Goal: Task Accomplishment & Management: Use online tool/utility

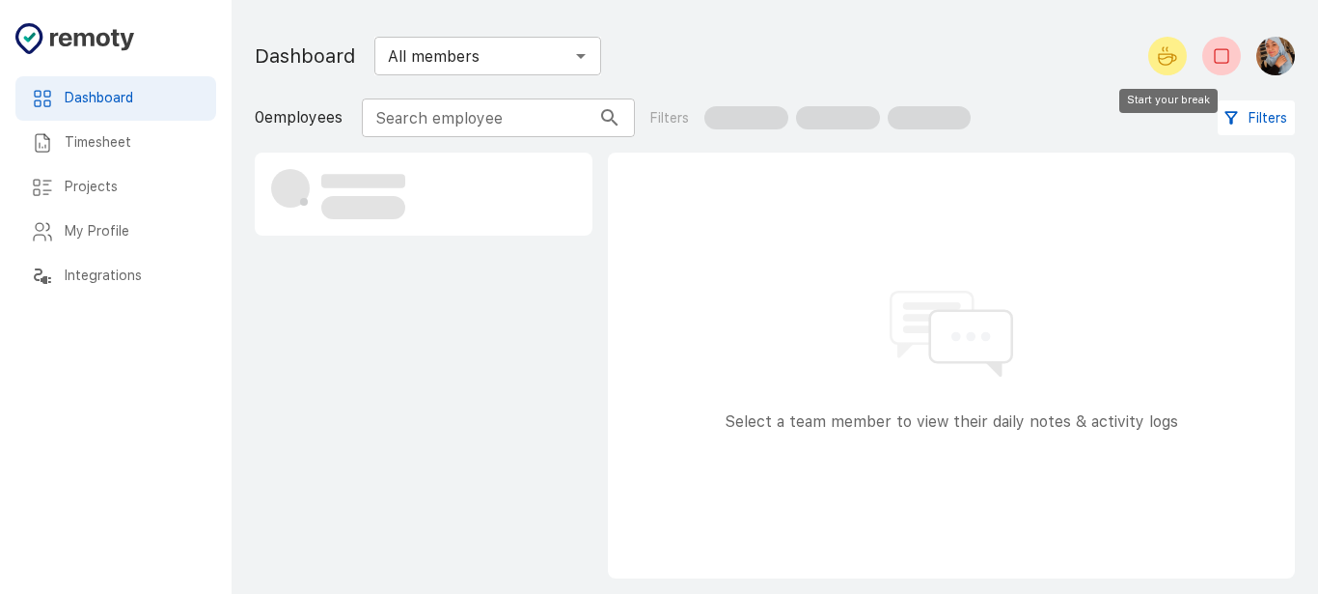
click at [1153, 52] on button "Start your break" at bounding box center [1168, 56] width 39 height 39
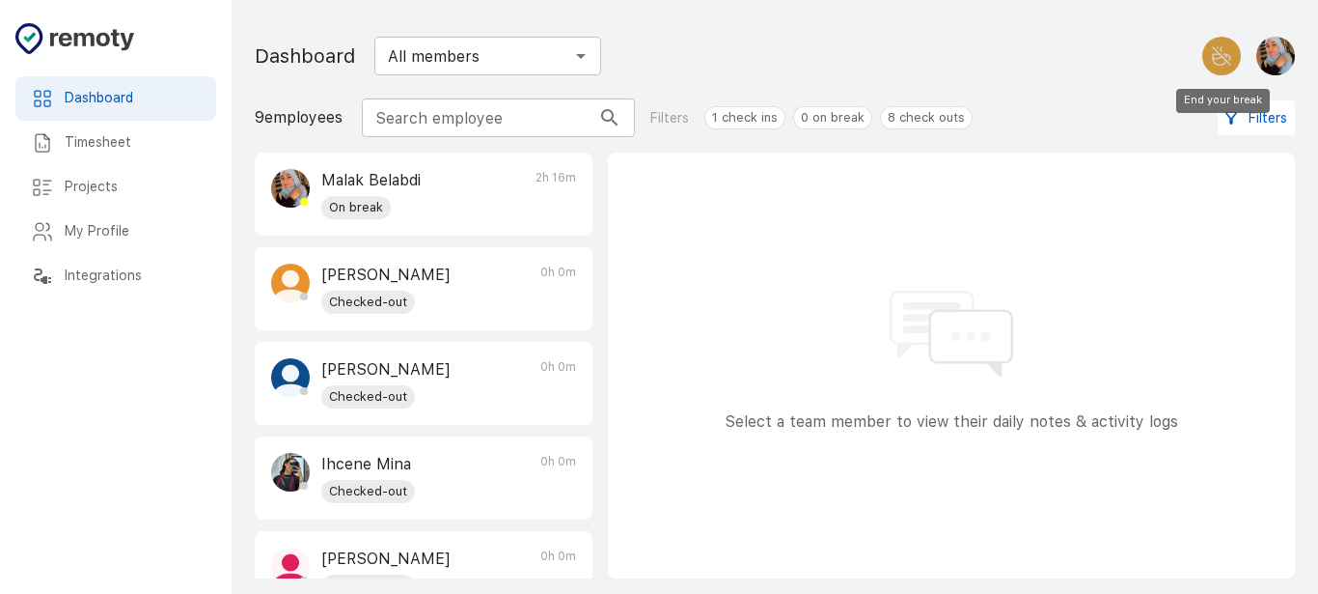
click at [1230, 59] on icon "End your break" at bounding box center [1229, 57] width 4 height 5
click at [123, 139] on h6 "Timesheet" at bounding box center [133, 142] width 136 height 21
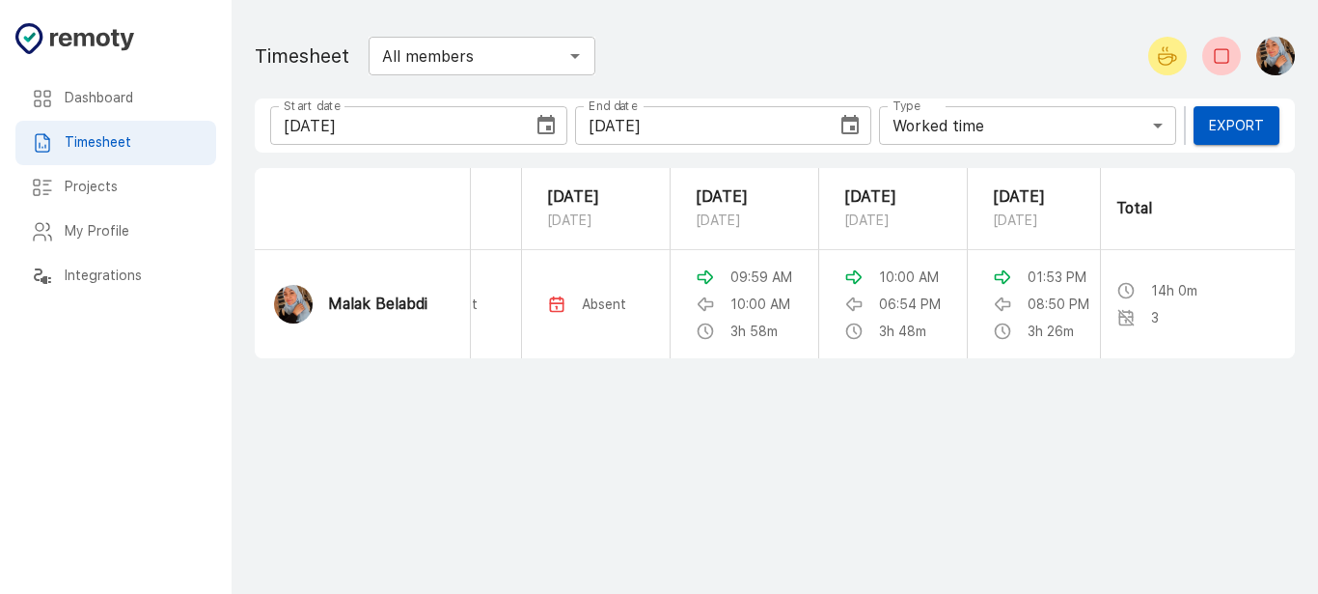
scroll to position [0, 96]
click at [549, 129] on icon "Choose date, selected date is Sep 13, 2025" at bounding box center [546, 124] width 17 height 19
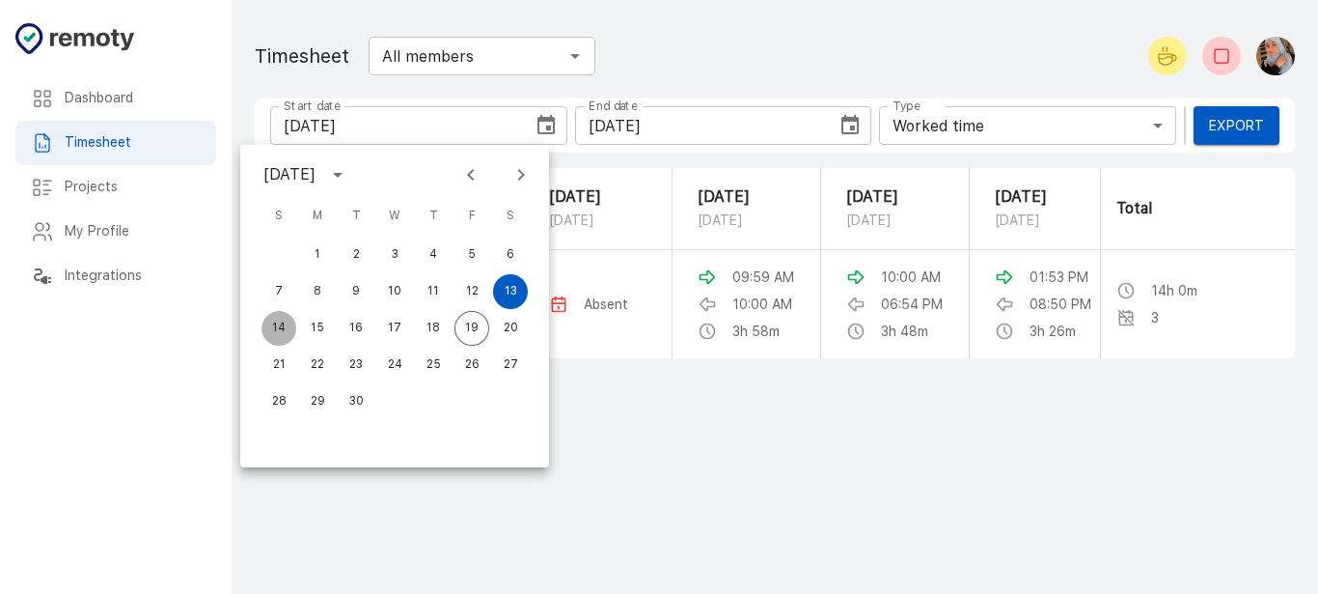
click at [275, 323] on button "14" at bounding box center [279, 328] width 35 height 35
type input "09/14/2025"
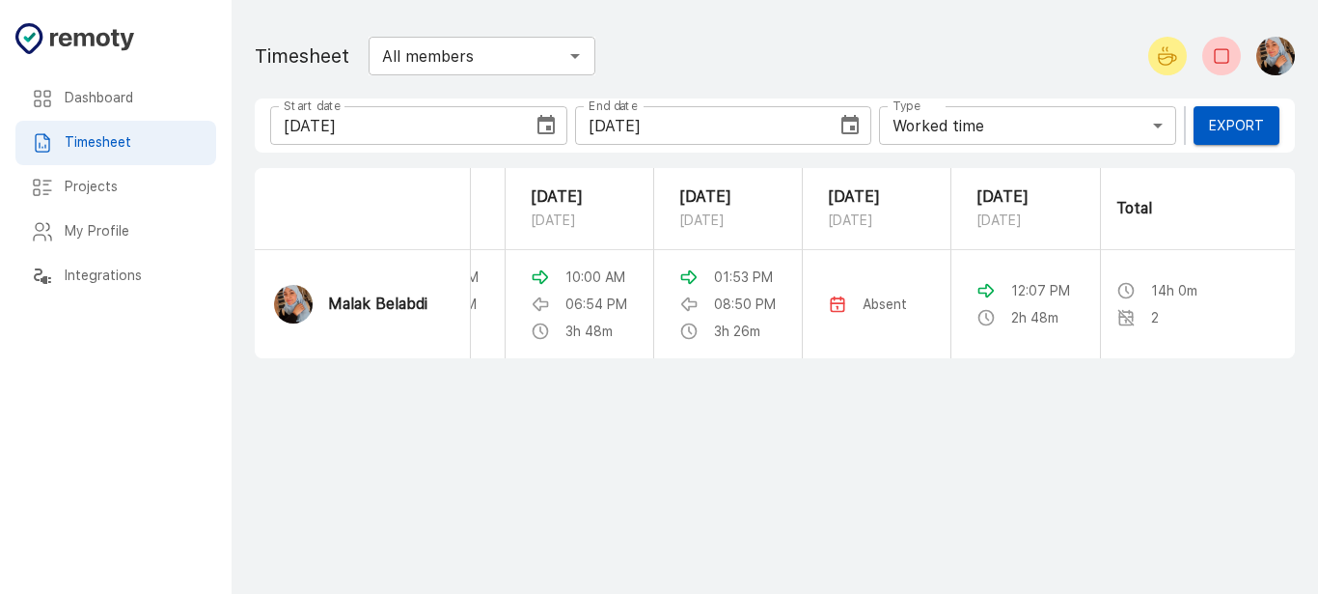
scroll to position [0, 0]
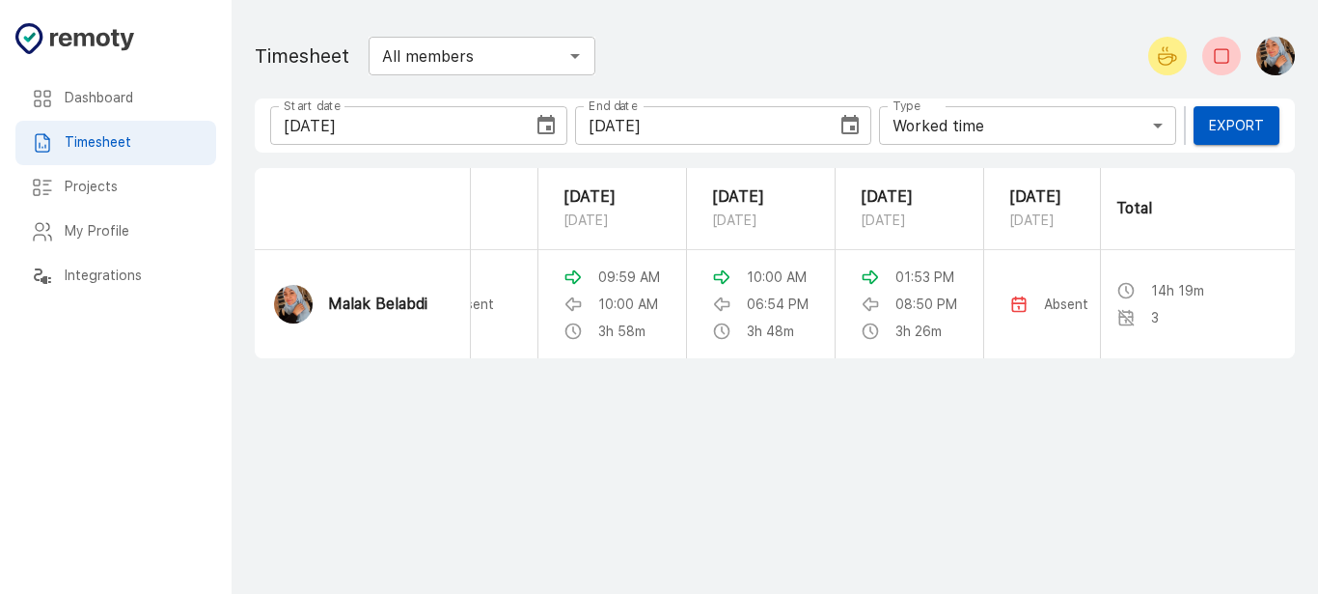
scroll to position [0, 426]
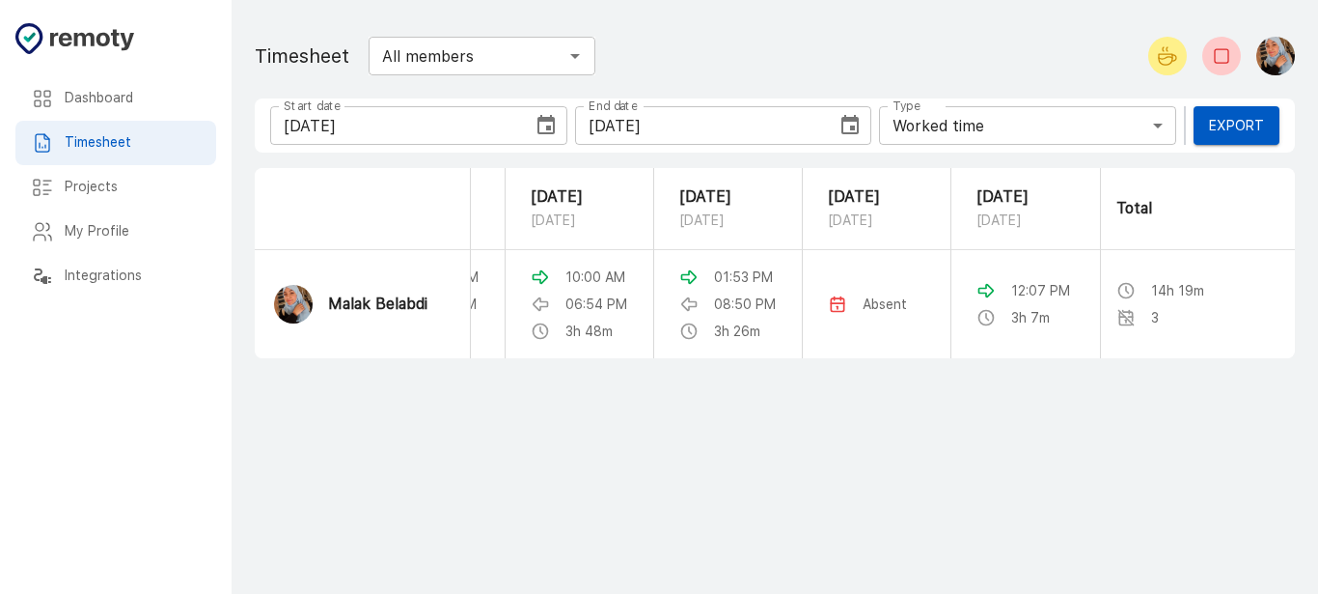
click at [107, 97] on h6 "Dashboard" at bounding box center [133, 98] width 136 height 21
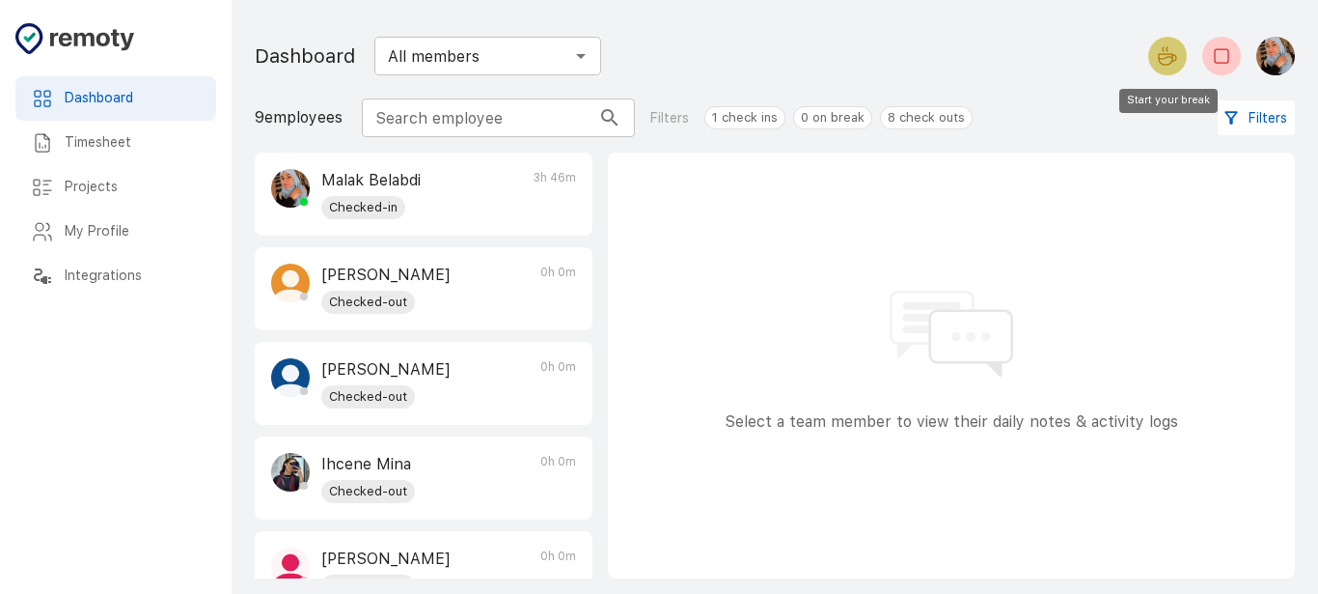
click at [1167, 60] on icon "Start your break" at bounding box center [1167, 55] width 23 height 23
